Goal: Information Seeking & Learning: Understand process/instructions

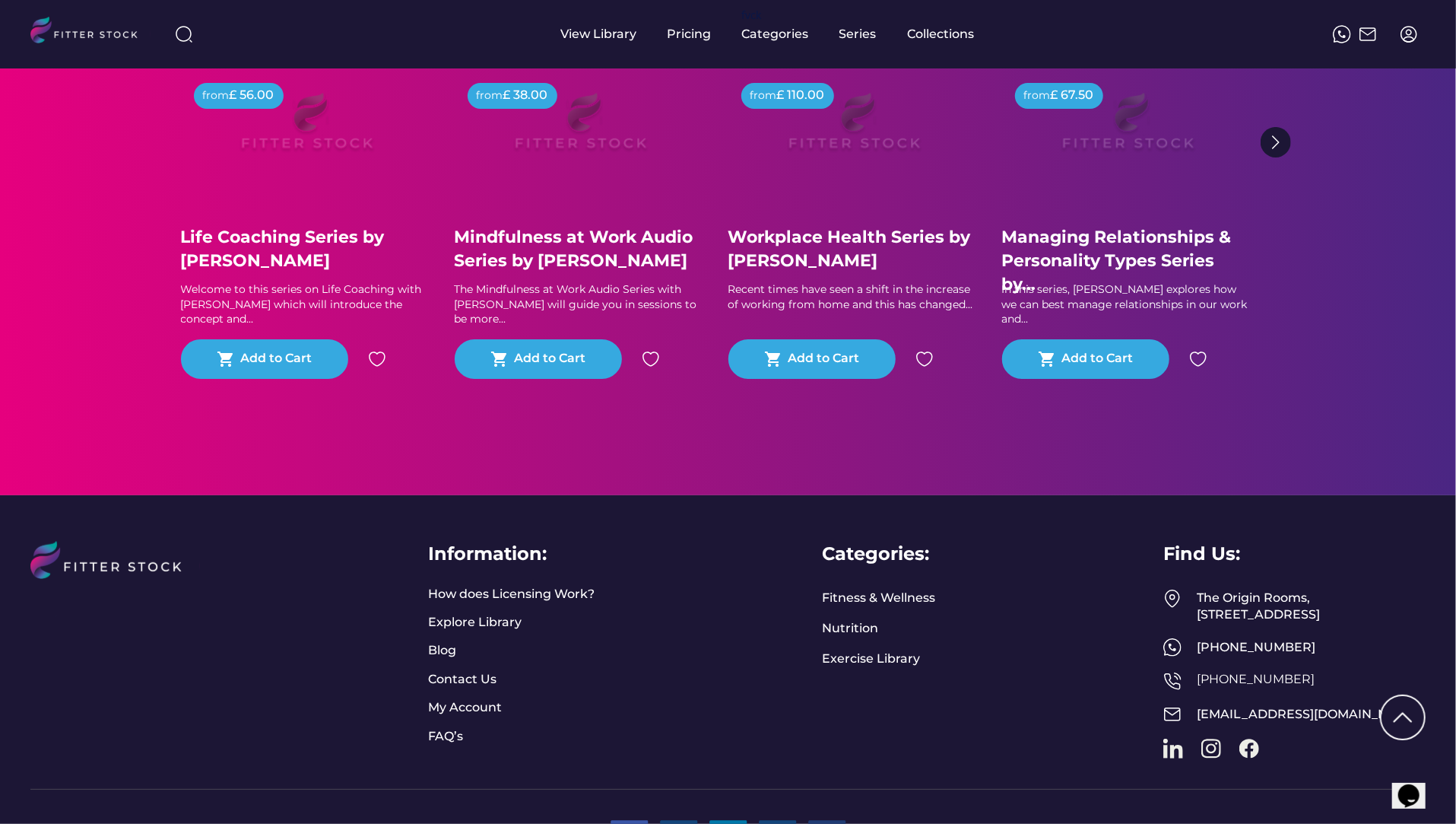
click at [1222, 823] on link "Terms & Conditions" at bounding box center [1265, 832] width 118 height 17
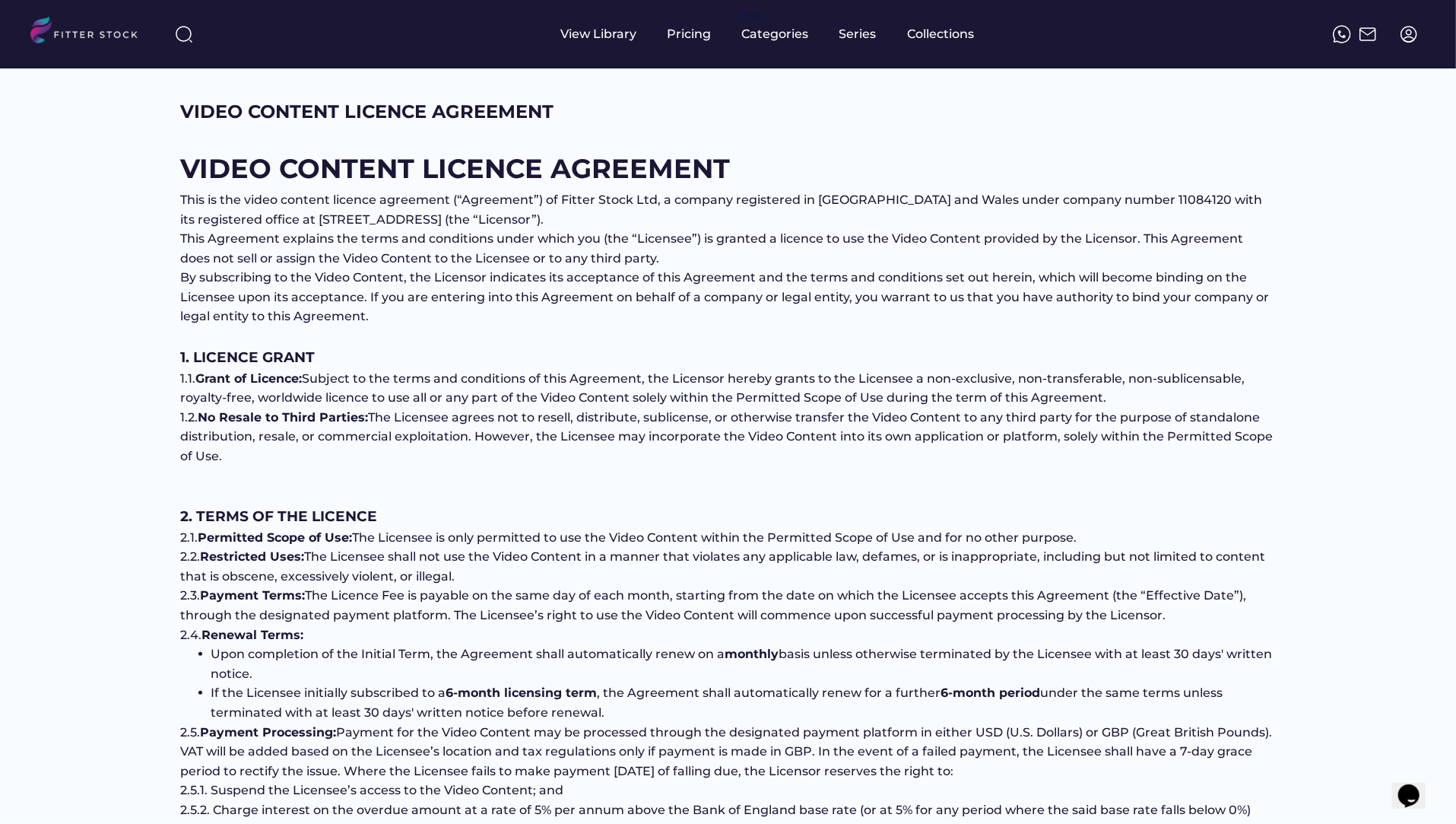
click at [897, 664] on li "Upon completion of the Initial Term, the Agreement shall automatically renew on…" at bounding box center [744, 664] width 1065 height 39
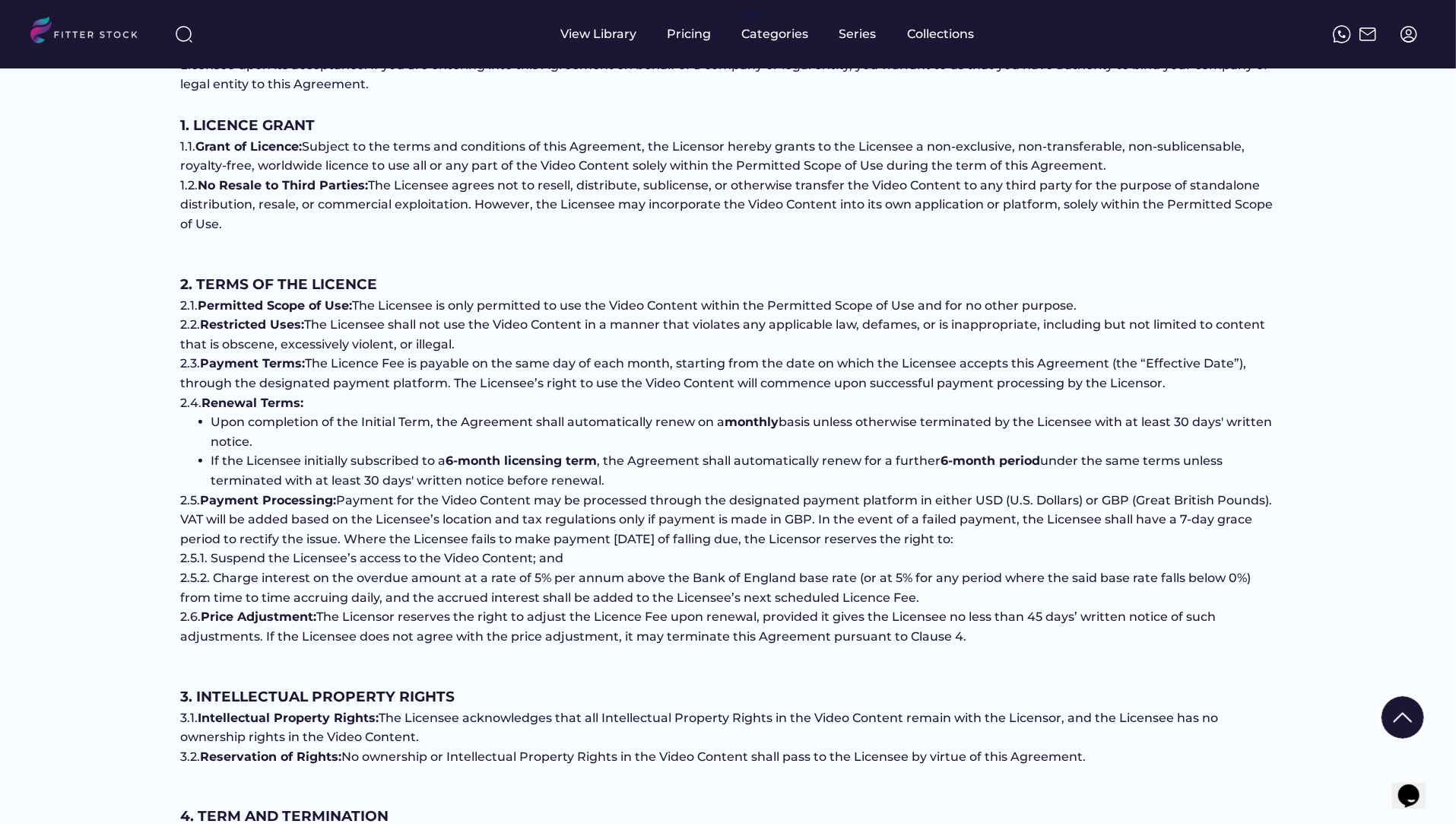
scroll to position [234, 0]
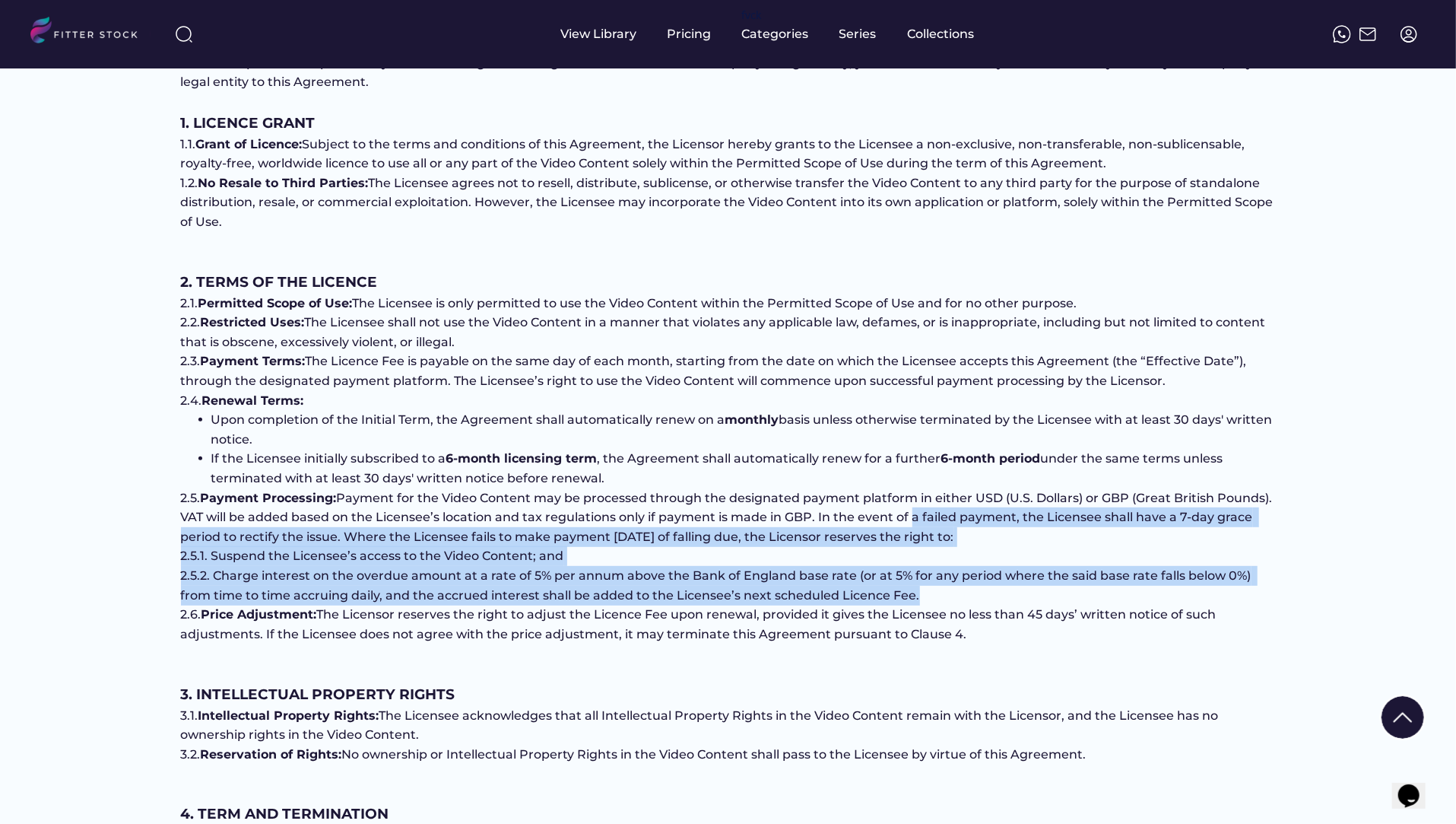
drag, startPoint x: 908, startPoint y: 518, endPoint x: 994, endPoint y: 591, distance: 112.8
click at [994, 591] on div "VIDEO CONTENT LICENCE AGREEMENT This is the video content licence agreement (“A…" at bounding box center [728, 839] width 1095 height 1851
